Goal: Information Seeking & Learning: Find specific page/section

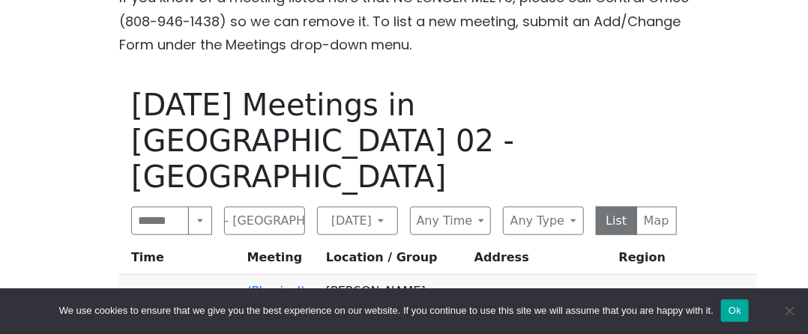
scroll to position [506, 0]
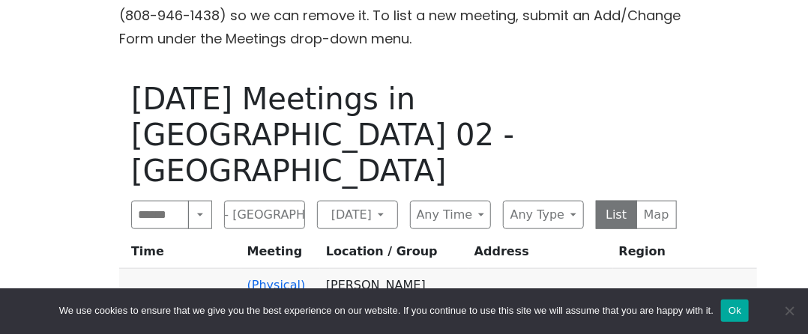
click at [275, 269] on td "(Physical) Aloha [DATE] Group" at bounding box center [280, 317] width 79 height 97
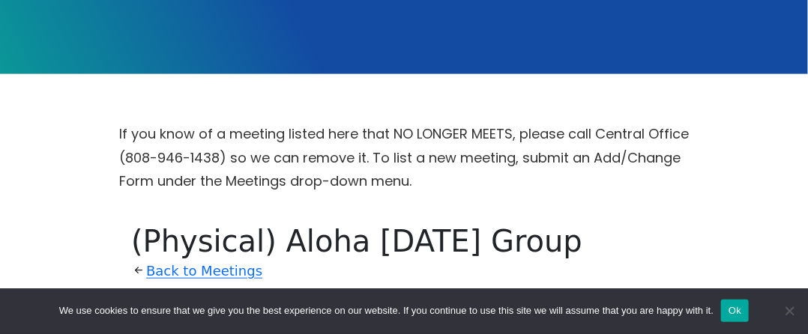
scroll to position [389, 0]
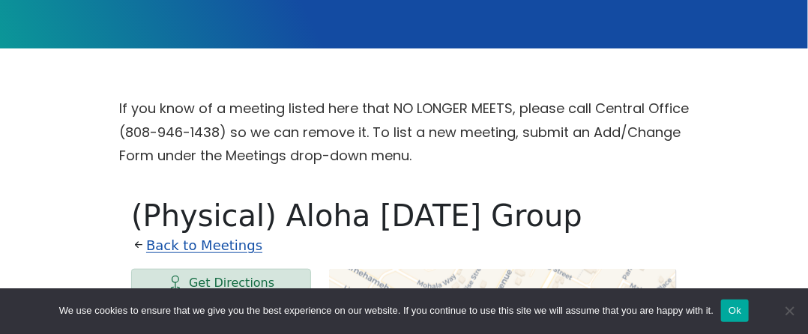
click at [205, 234] on link "Back to Meetings" at bounding box center [204, 246] width 116 height 24
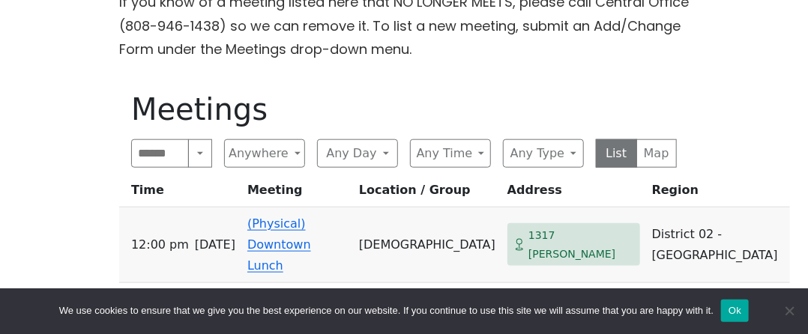
scroll to position [499, 0]
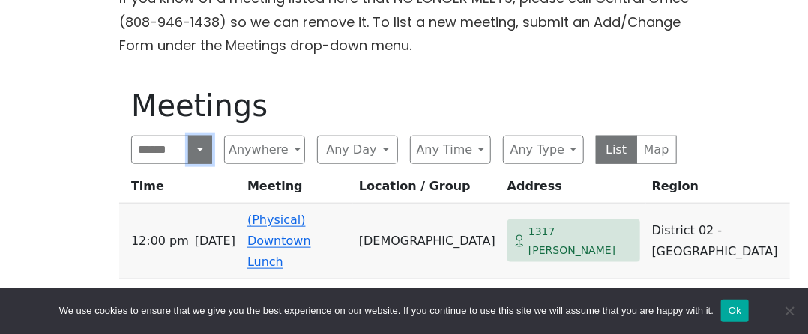
click at [190, 136] on button "Search" at bounding box center [200, 150] width 24 height 28
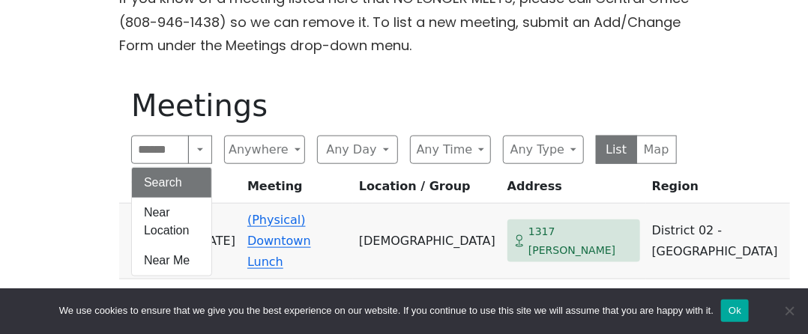
click at [380, 88] on h1 "Meetings" at bounding box center [404, 106] width 546 height 36
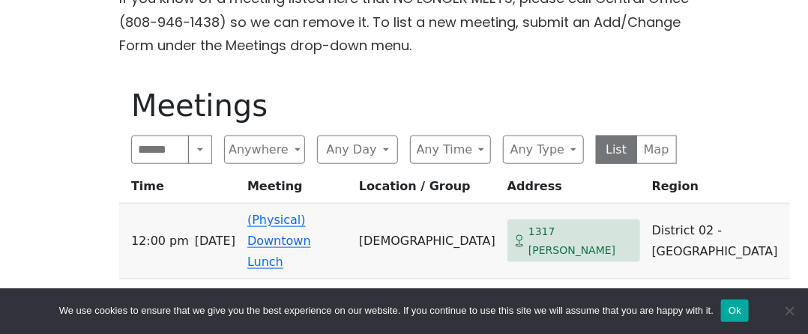
click at [274, 204] on td "(Physical) Downtown Lunch" at bounding box center [297, 242] width 112 height 76
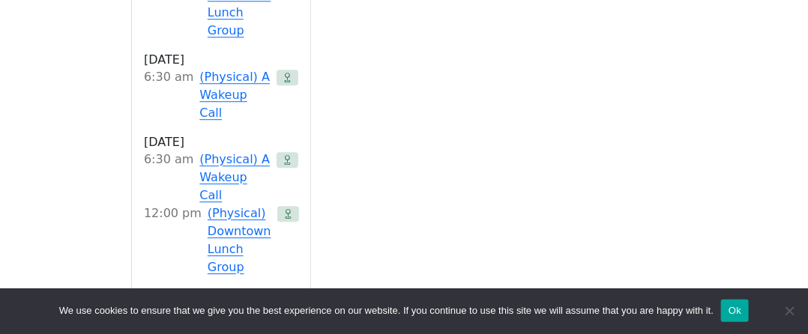
scroll to position [1442, 0]
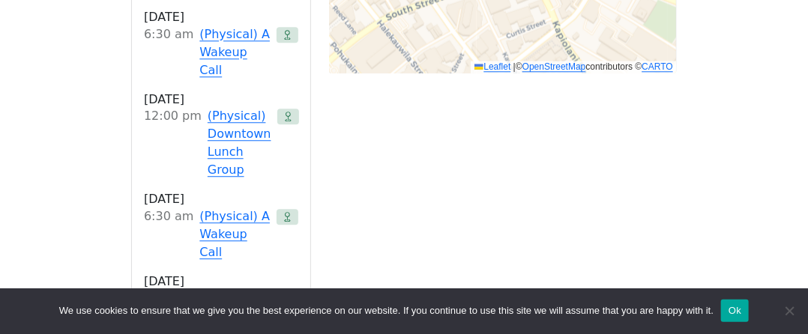
scroll to position [1340, 0]
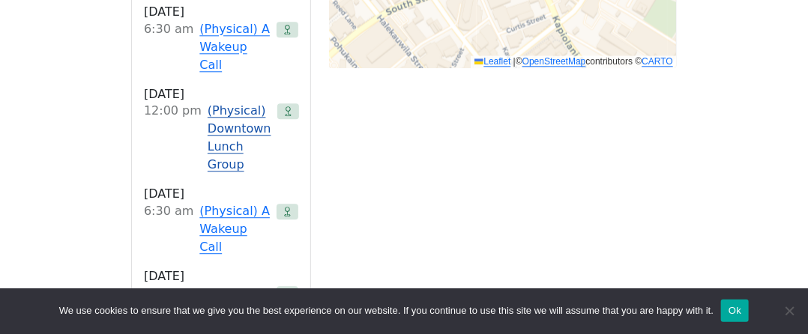
click at [231, 102] on link "(Physical) Downtown Lunch Group" at bounding box center [240, 138] width 64 height 72
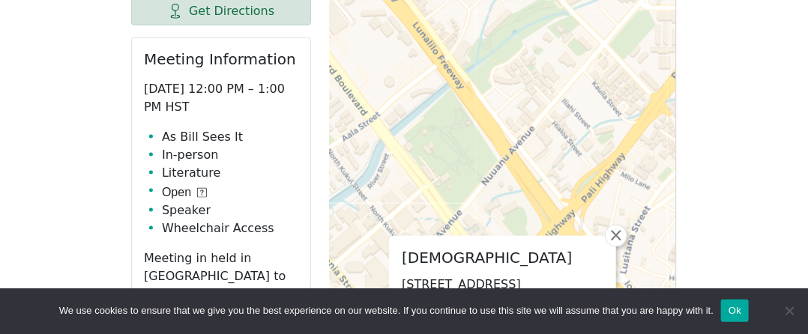
scroll to position [631, 0]
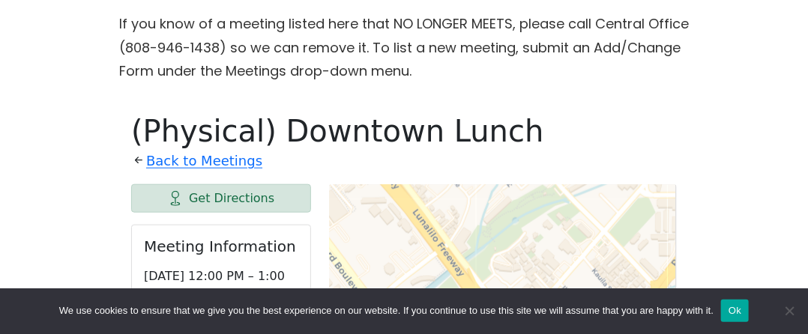
scroll to position [465, 0]
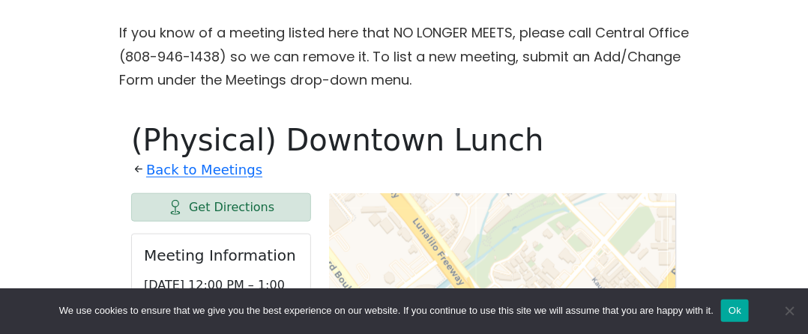
drag, startPoint x: 162, startPoint y: 138, endPoint x: 102, endPoint y: 178, distance: 72.4
click at [160, 158] on link "Back to Meetings" at bounding box center [204, 170] width 116 height 24
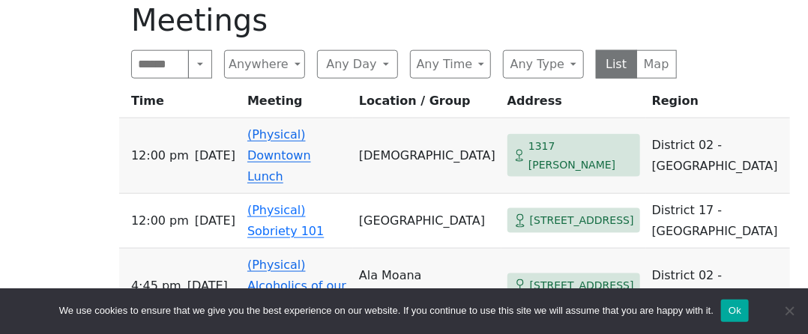
scroll to position [615, 0]
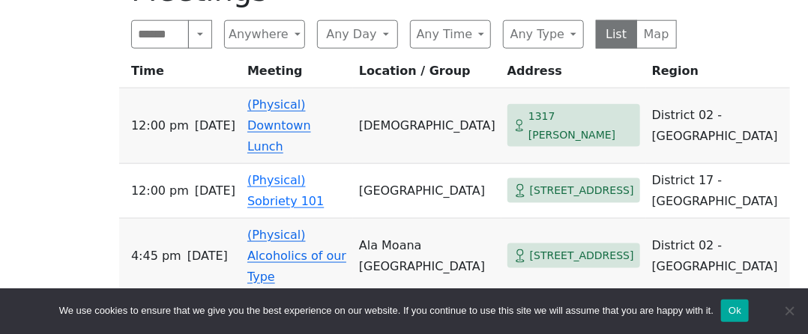
click at [268, 228] on link "(Physical) Alcoholics of our Type" at bounding box center [296, 256] width 99 height 56
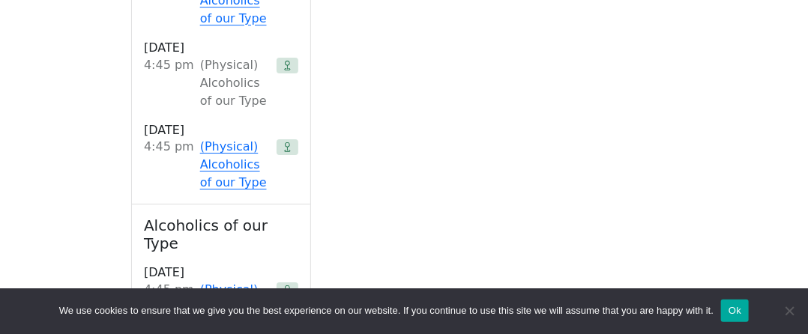
scroll to position [1953, 0]
